Goal: Check status: Verify the current state of an ongoing process or item

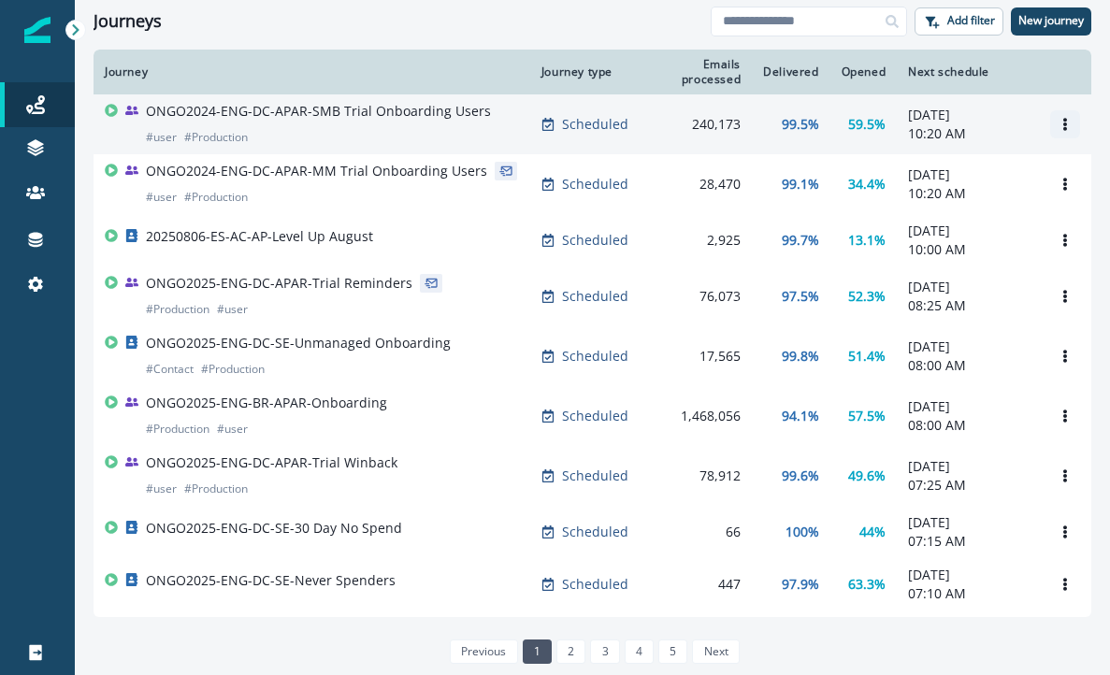
click at [1068, 126] on icon "Options" at bounding box center [1064, 124] width 13 height 13
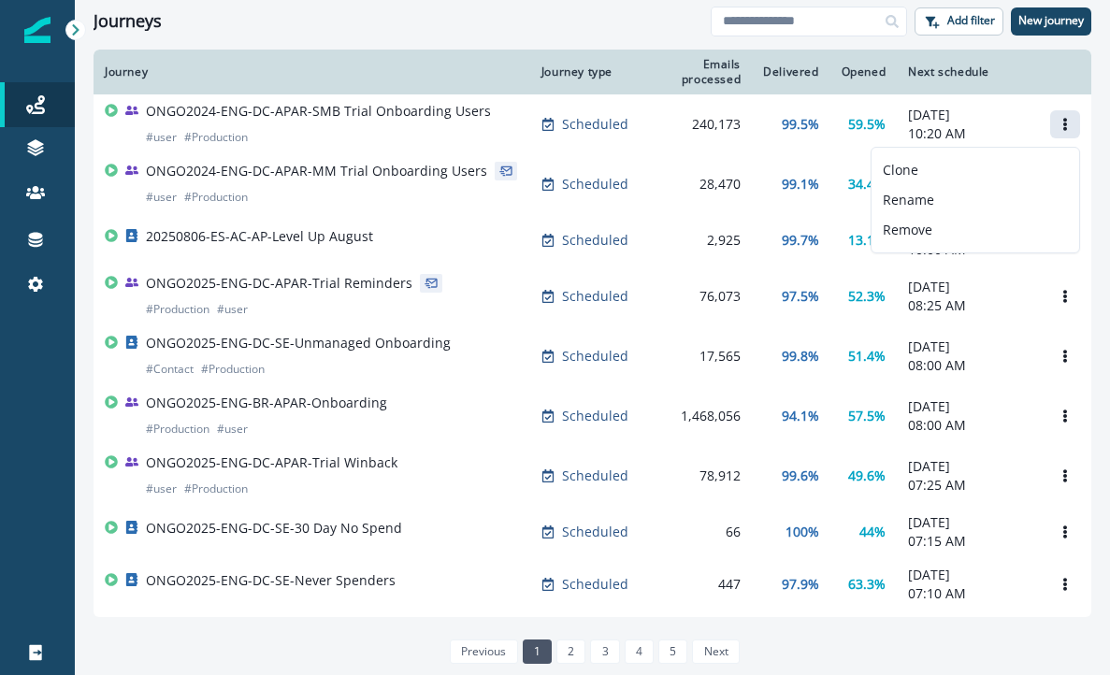
click at [76, 28] on icon at bounding box center [75, 29] width 7 height 11
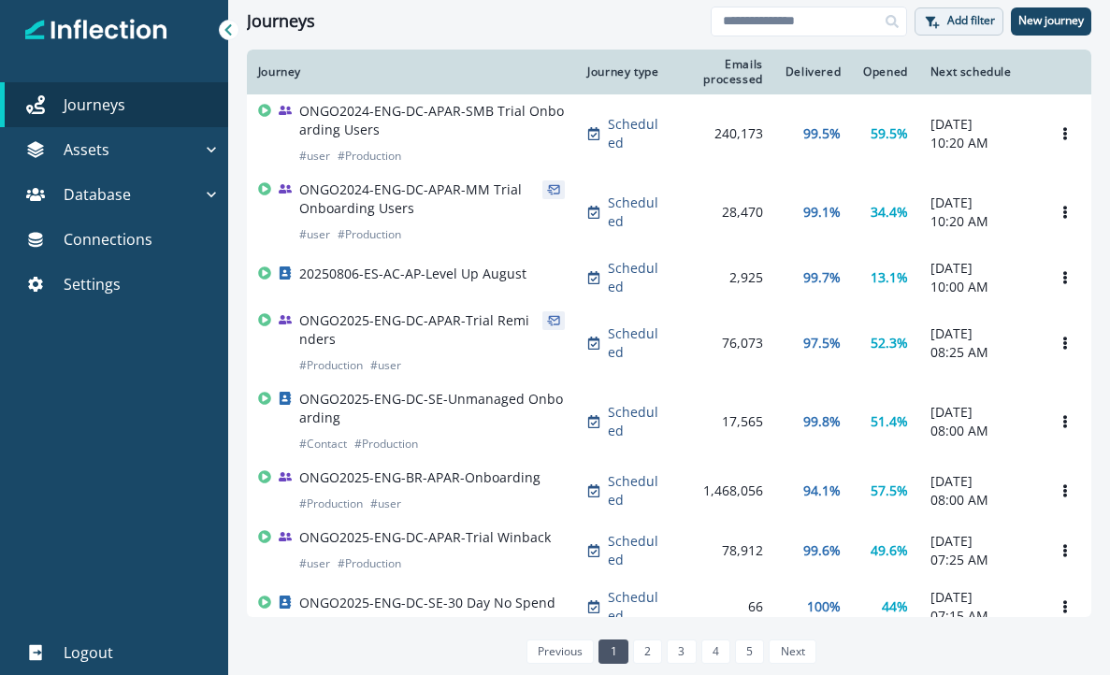
click at [974, 23] on p "Add filter" at bounding box center [971, 20] width 48 height 13
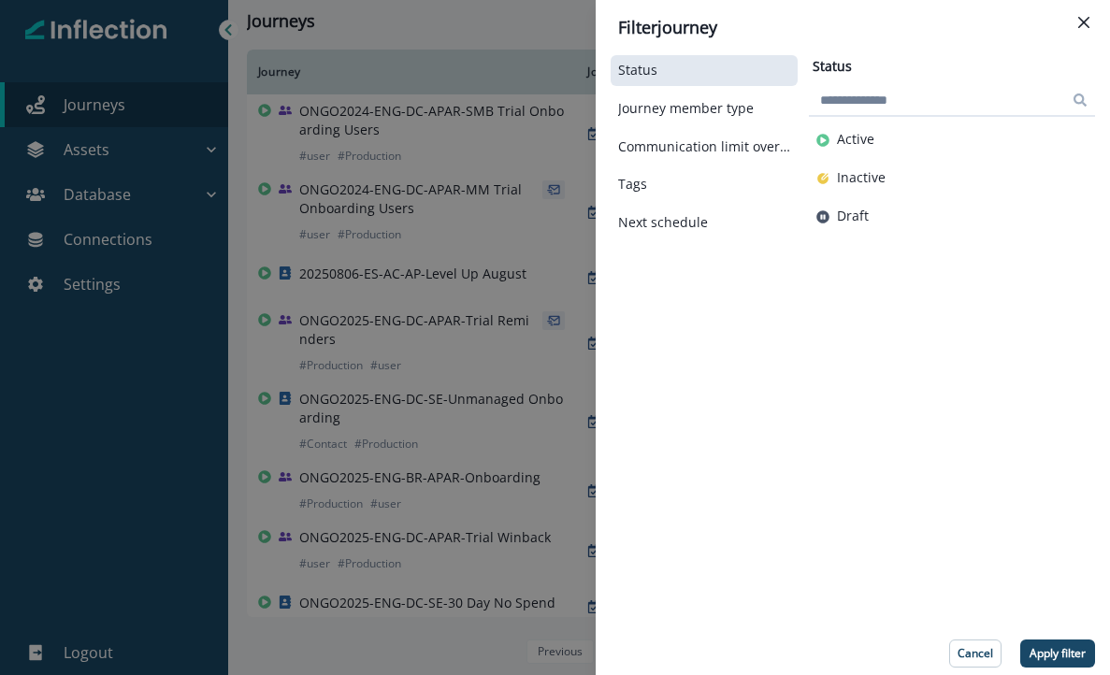
click at [662, 79] on div "Status" at bounding box center [704, 70] width 187 height 31
click at [836, 135] on button "Active" at bounding box center [951, 140] width 271 height 16
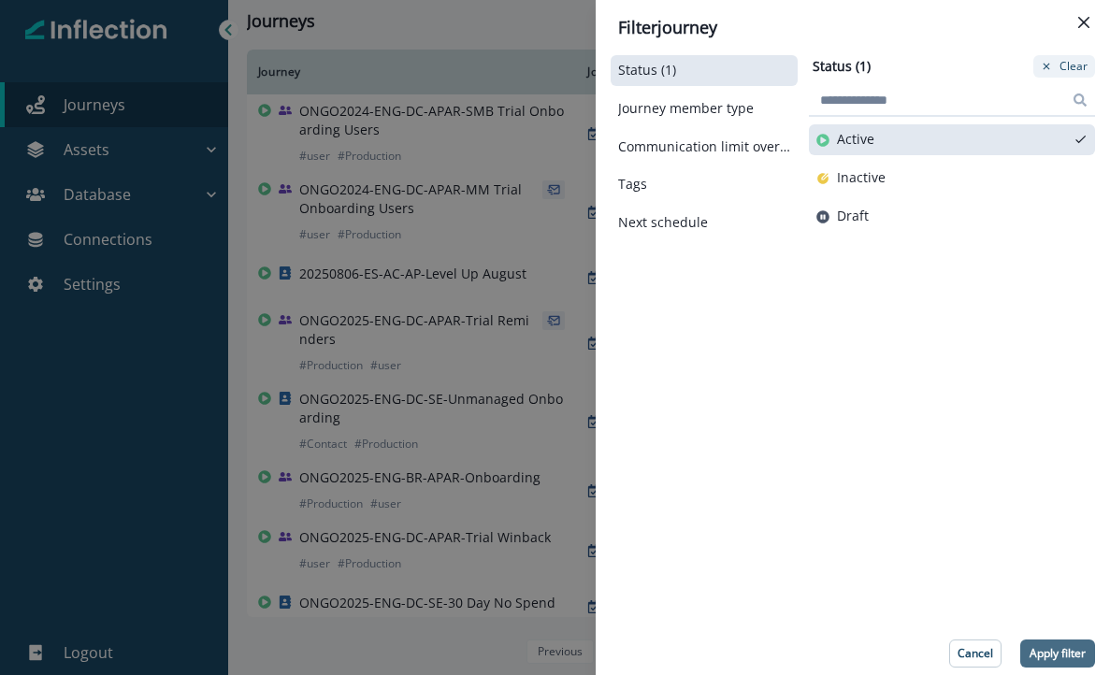
click at [1049, 651] on p "Apply filter" at bounding box center [1057, 653] width 56 height 13
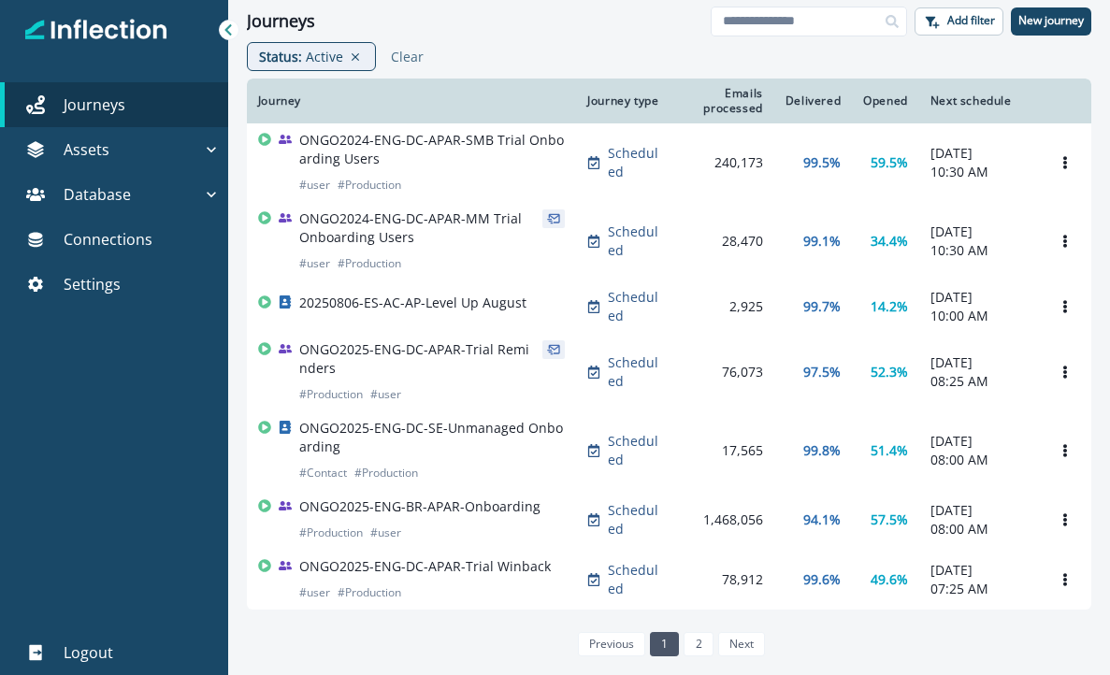
click at [632, 177] on p "Scheduled" at bounding box center [634, 162] width 53 height 37
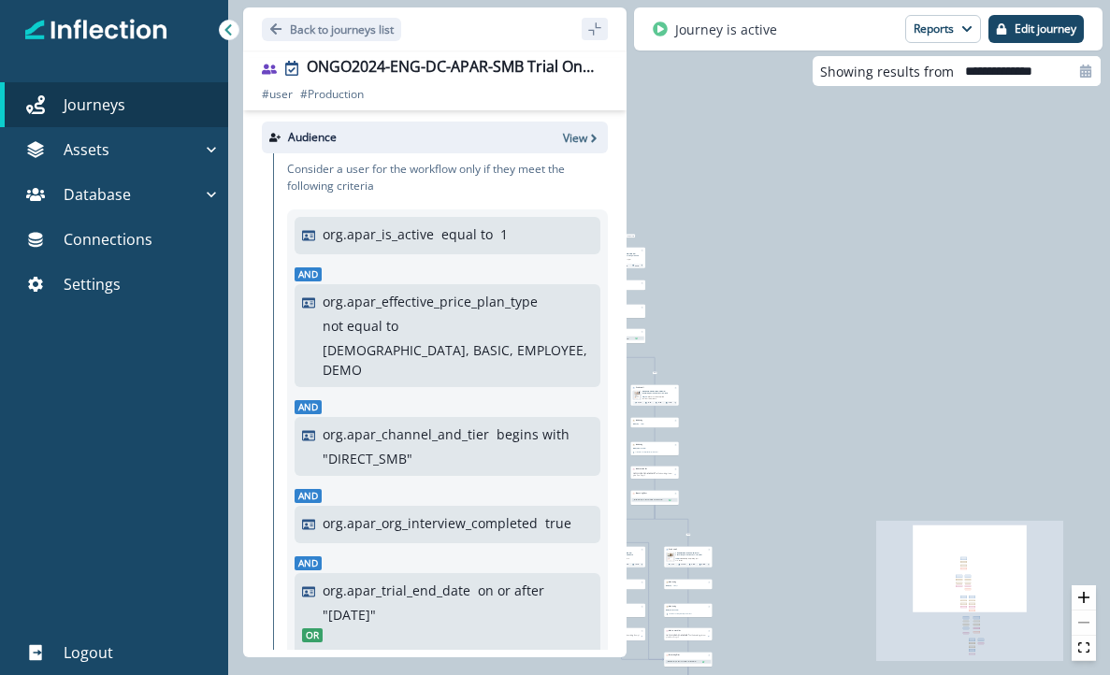
click at [770, 154] on div "7,898 users have entered the journey Send email Email asset changed, journey re…" at bounding box center [669, 337] width 882 height 675
click at [280, 32] on icon "Go back" at bounding box center [275, 28] width 13 height 13
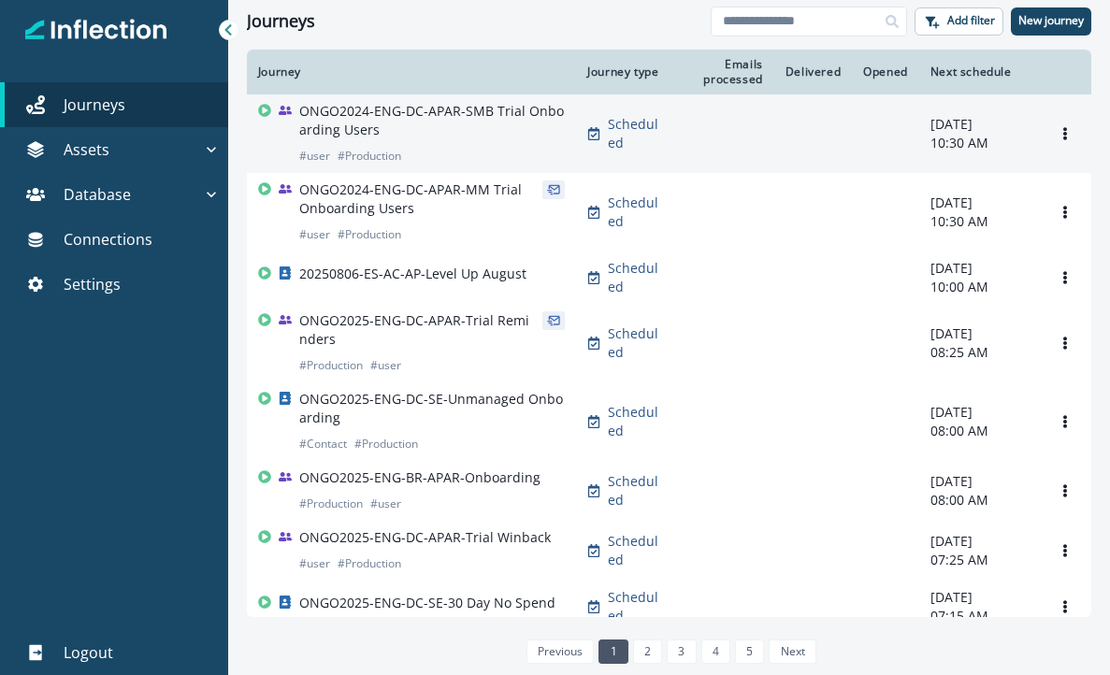
click at [454, 112] on p "ONGO2024-ENG-DC-APAR-SMB Trial Onboarding Users" at bounding box center [432, 120] width 266 height 37
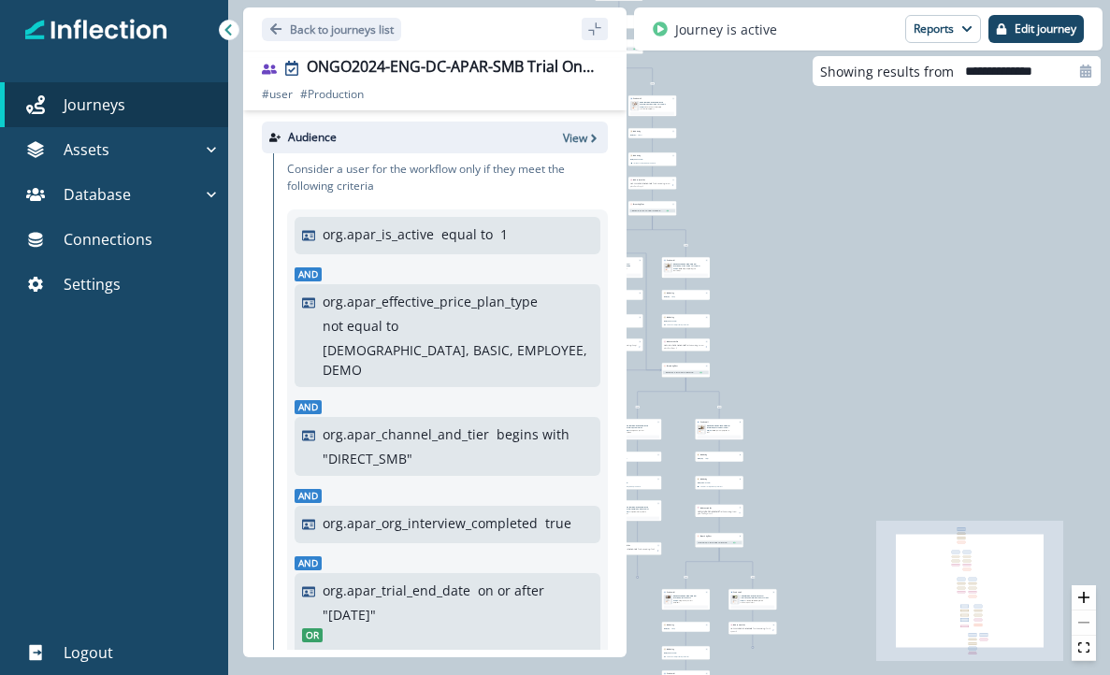
click at [445, 239] on p "equal to" at bounding box center [466, 234] width 51 height 20
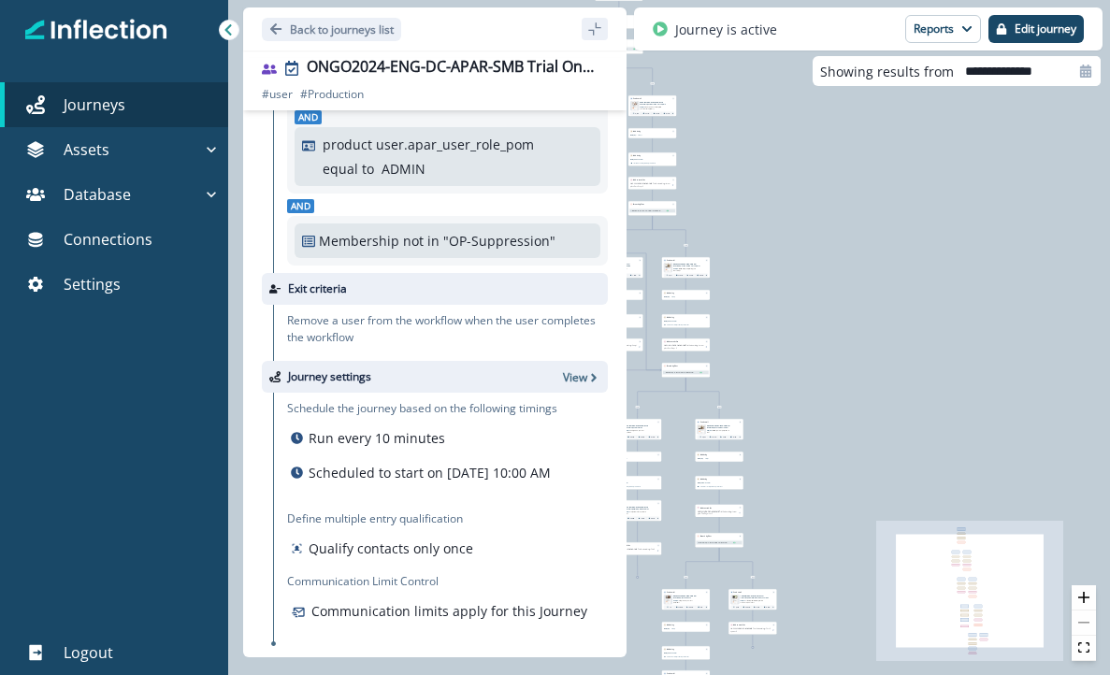
scroll to position [605, 0]
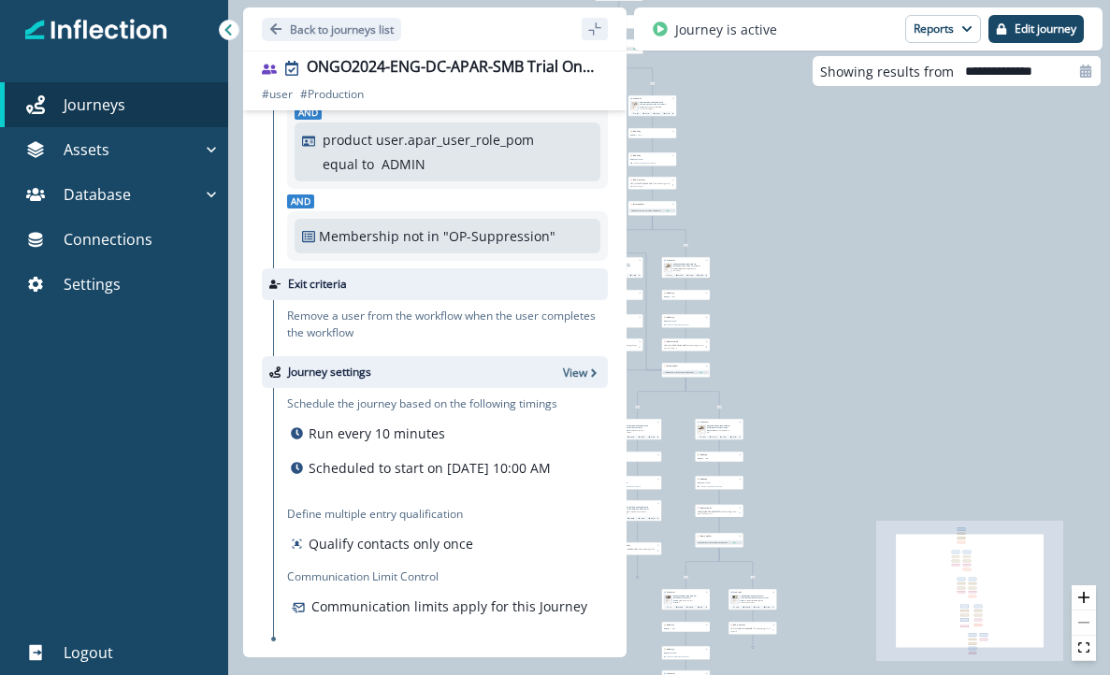
click at [931, 250] on div "7,898 users have entered the journey Send email Email asset changed, journey re…" at bounding box center [669, 337] width 882 height 675
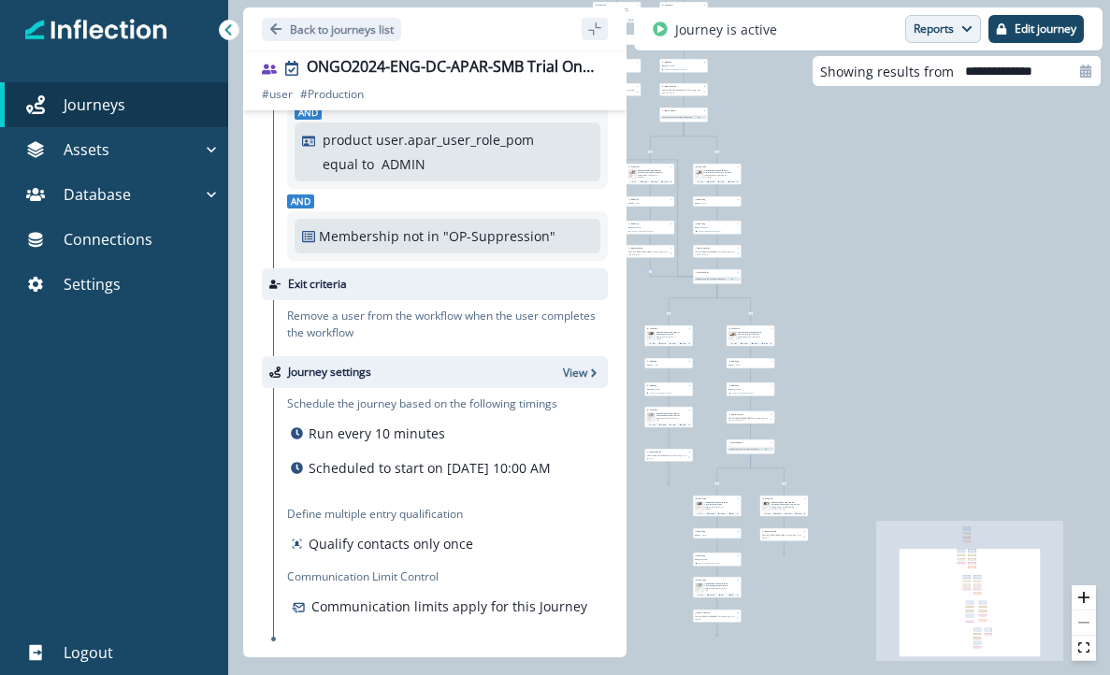
click at [925, 36] on button "Reports" at bounding box center [943, 29] width 76 height 28
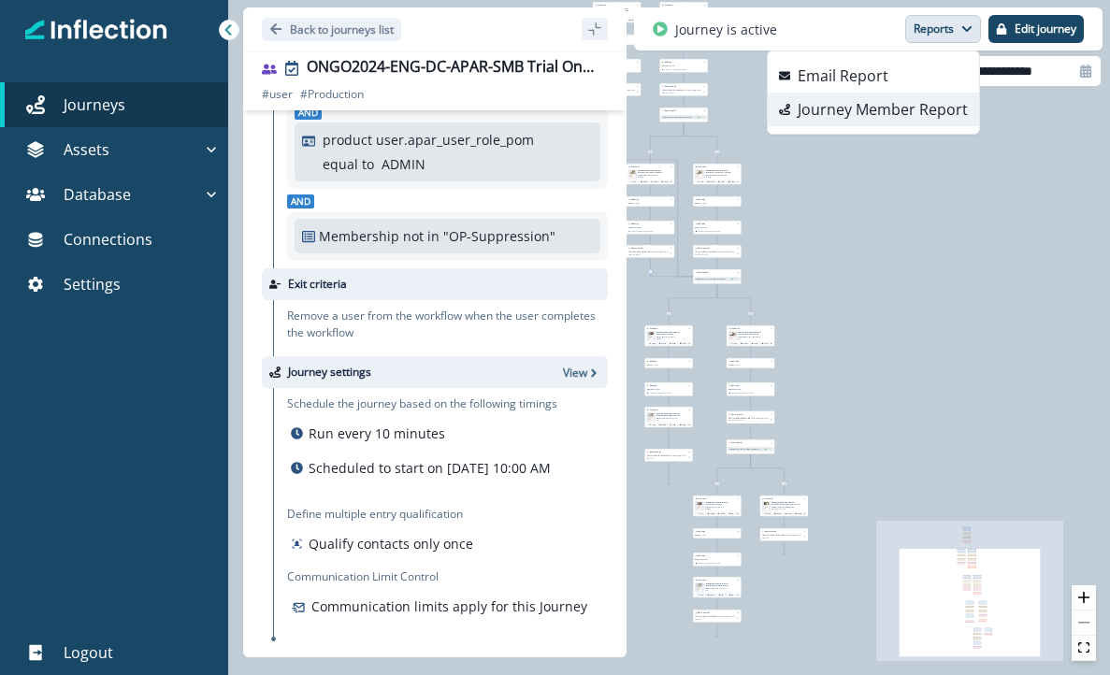
click at [898, 118] on p "Journey Member Report" at bounding box center [883, 109] width 170 height 22
